Goal: Information Seeking & Learning: Learn about a topic

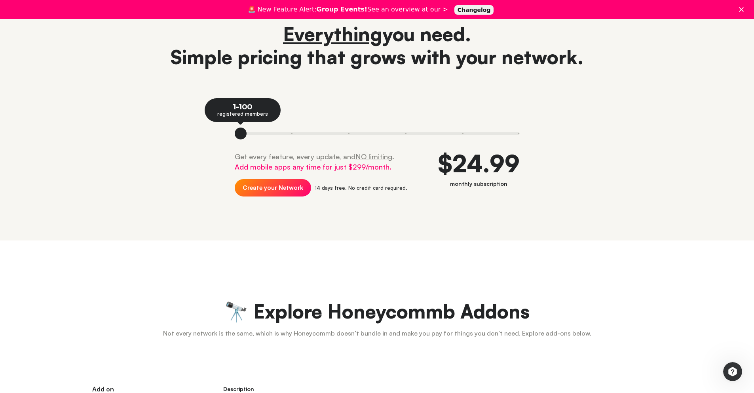
scroll to position [79, 0]
click at [294, 176] on div "Get every feature, every update, and NO limiting . Add mobile apps any time for…" at bounding box center [321, 181] width 173 height 59
click at [332, 164] on span "Add mobile apps any time for just $299/month." at bounding box center [313, 167] width 157 height 9
click at [328, 167] on span "Add mobile apps any time for just $299/month." at bounding box center [313, 167] width 157 height 9
click at [449, 165] on div "$24.99" at bounding box center [479, 164] width 82 height 24
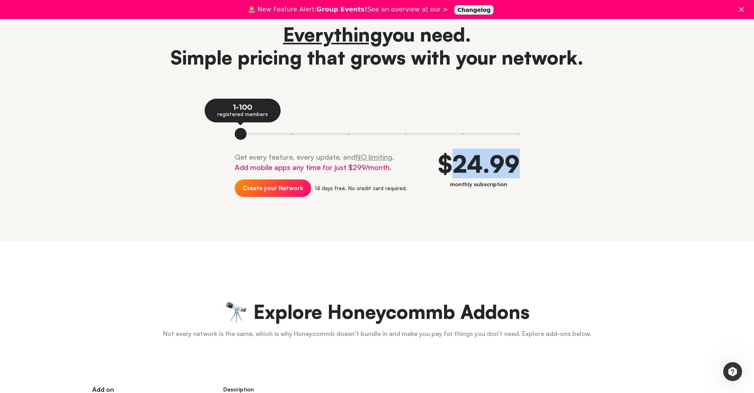
click at [449, 165] on div "$24.99" at bounding box center [479, 164] width 82 height 24
click at [454, 173] on div "$24.99" at bounding box center [479, 164] width 82 height 24
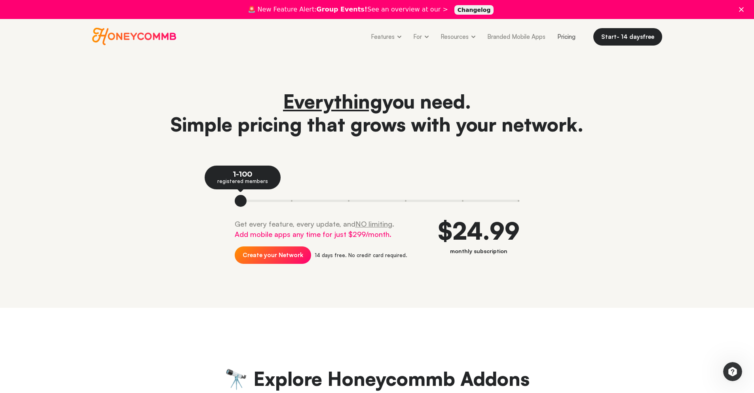
scroll to position [0, 0]
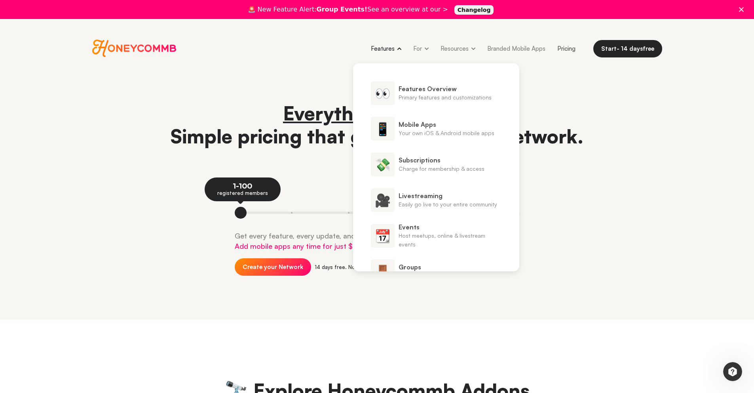
click at [381, 47] on link "Features" at bounding box center [386, 49] width 42 height 18
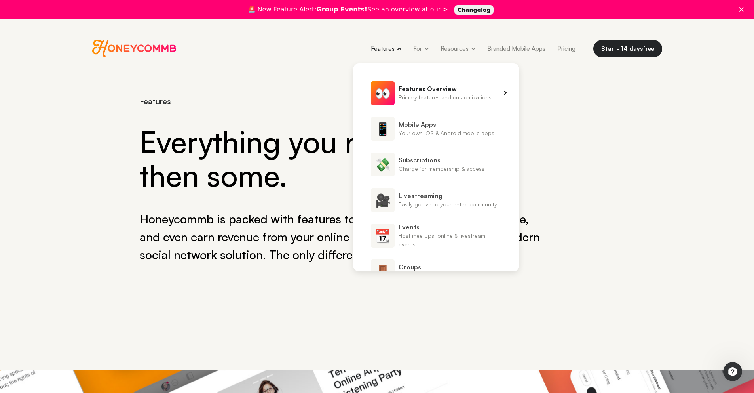
click at [397, 92] on link "👀 Features Overview Primary features and customizations" at bounding box center [436, 93] width 166 height 24
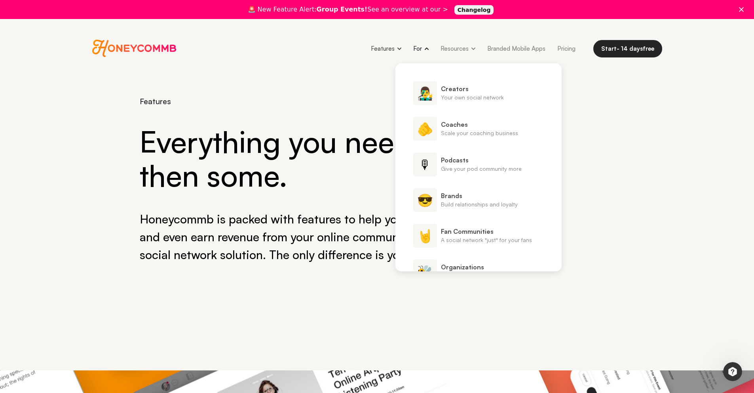
click at [421, 51] on link "For" at bounding box center [420, 49] width 27 height 18
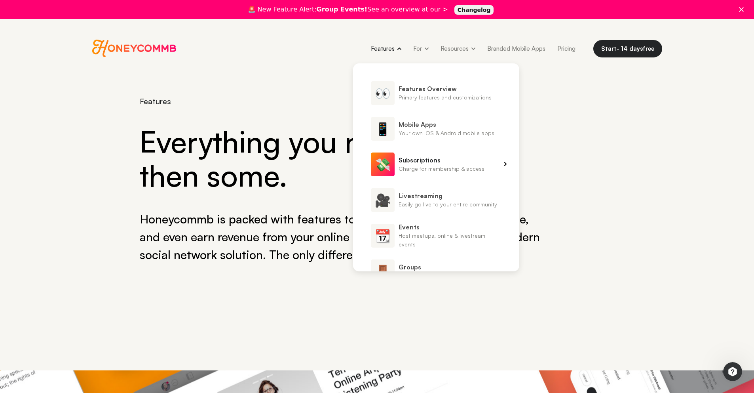
click at [428, 163] on span "Subscriptions" at bounding box center [441, 160] width 86 height 9
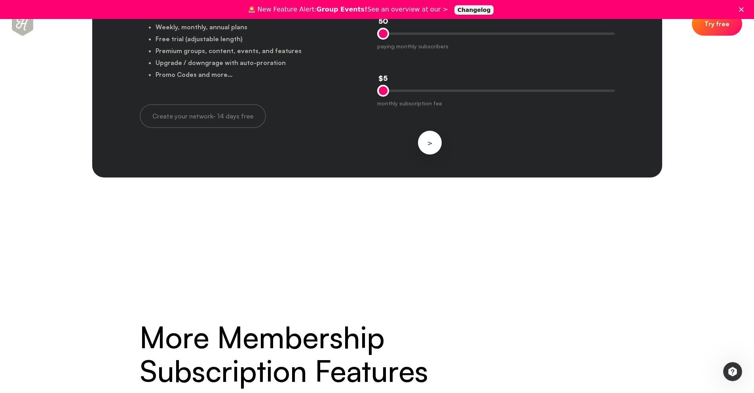
scroll to position [2977, 0]
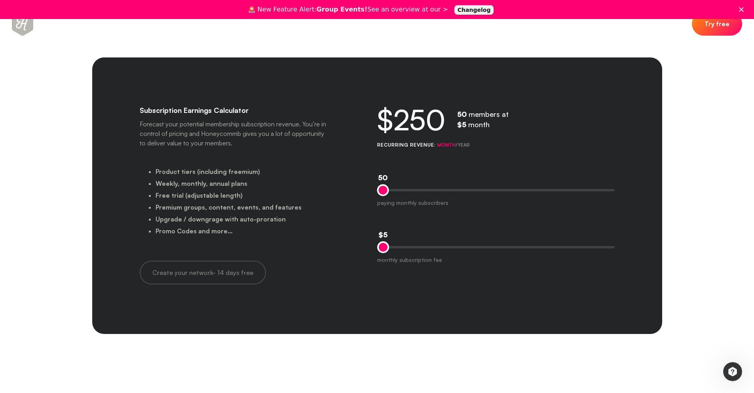
drag, startPoint x: 387, startPoint y: 193, endPoint x: 353, endPoint y: 199, distance: 34.2
click at [353, 199] on div "Subscription Earnings Calculator Forecast your potential membership subscriptio…" at bounding box center [377, 195] width 570 height 276
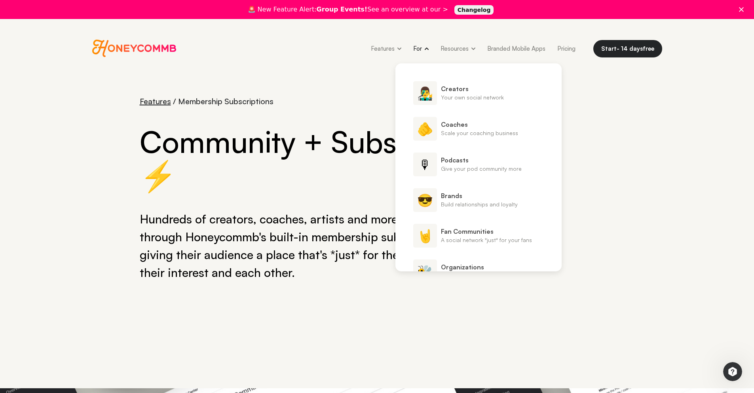
scroll to position [0, 0]
click at [452, 86] on span "Creators" at bounding box center [472, 88] width 63 height 9
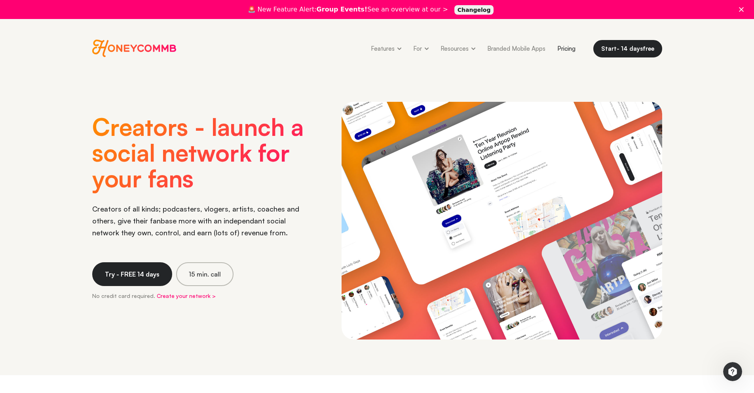
click at [564, 50] on link "Pricing" at bounding box center [566, 49] width 30 height 18
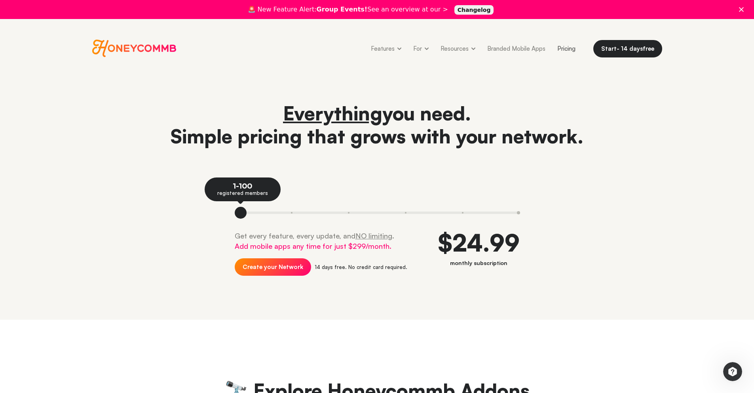
drag, startPoint x: 458, startPoint y: 210, endPoint x: 508, endPoint y: 211, distance: 50.3
click at [508, 211] on div at bounding box center [377, 213] width 285 height 12
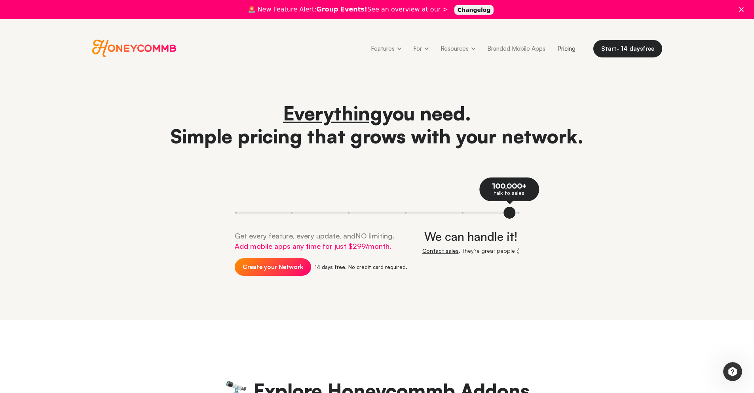
drag, startPoint x: 245, startPoint y: 213, endPoint x: 21, endPoint y: 188, distance: 224.6
click at [503, 213] on div at bounding box center [509, 213] width 12 height 12
drag, startPoint x: 520, startPoint y: 214, endPoint x: 408, endPoint y: 215, distance: 111.2
click at [408, 215] on div "Everything you need. Simple pricing that grows with your network. 100,000+ talk…" at bounding box center [377, 196] width 570 height 188
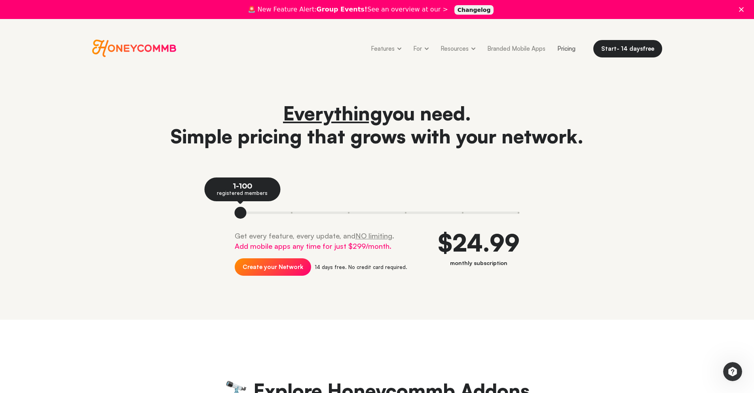
drag, startPoint x: 508, startPoint y: 211, endPoint x: 124, endPoint y: 208, distance: 384.2
click at [124, 208] on div "Everything you need. Simple pricing that grows with your network. 1-100 registe…" at bounding box center [377, 196] width 570 height 188
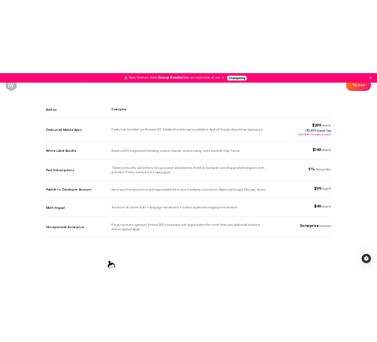
scroll to position [394, 0]
